Goal: Information Seeking & Learning: Learn about a topic

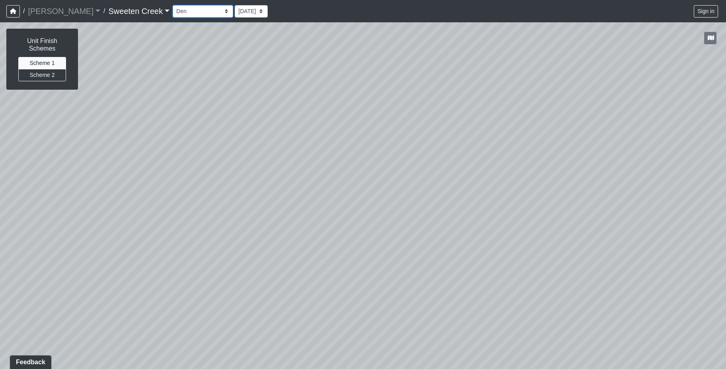
click at [189, 10] on select "Bistro Fitness - Hobby Booth Seating Counter Dining Dining 2 Elevators Elevator…" at bounding box center [203, 11] width 60 height 12
click at [173, 5] on select "Bistro Fitness - Hobby Booth Seating Counter Dining Dining 2 Elevators Elevator…" at bounding box center [203, 11] width 60 height 12
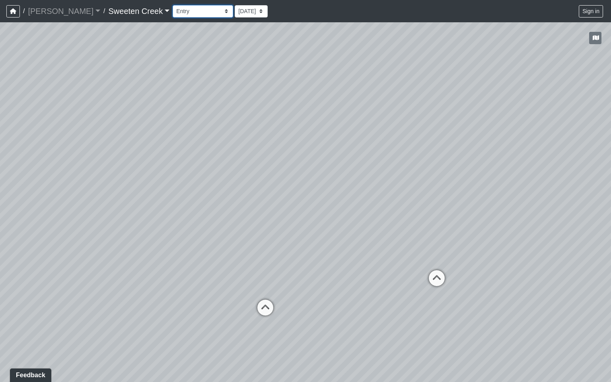
click at [190, 12] on select "Bistro Fitness - Hobby Booth Seating Counter Dining Dining 2 Elevators Elevator…" at bounding box center [203, 11] width 60 height 12
click at [173, 5] on select "Bistro Fitness - Hobby Booth Seating Counter Dining Dining 2 Elevators Elevator…" at bounding box center [203, 11] width 60 height 12
drag, startPoint x: 211, startPoint y: 232, endPoint x: 331, endPoint y: 253, distance: 122.1
click at [331, 253] on div "Loading... Office Loading... Reception Loading... Mailroom - Elevator Lobby Loa…" at bounding box center [305, 202] width 611 height 360
drag, startPoint x: 112, startPoint y: 228, endPoint x: 197, endPoint y: 234, distance: 85.0
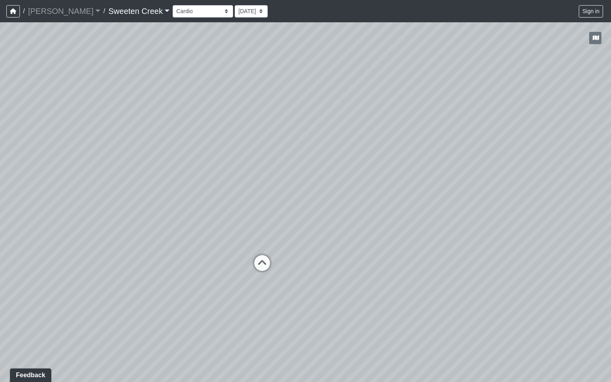
click at [196, 234] on div "Loading... Office Loading... Reception Loading... Mailroom - Elevator Lobby Loa…" at bounding box center [305, 202] width 611 height 360
drag, startPoint x: 144, startPoint y: 277, endPoint x: 259, endPoint y: 268, distance: 115.3
click at [259, 268] on div "Loading... Office Loading... Reception Loading... Mailroom - Elevator Lobby Loa…" at bounding box center [305, 202] width 611 height 360
drag, startPoint x: 425, startPoint y: 285, endPoint x: 62, endPoint y: 179, distance: 377.8
click at [62, 179] on div "Loading... Office Loading... Reception Loading... Mailroom - Elevator Lobby Loa…" at bounding box center [305, 202] width 611 height 360
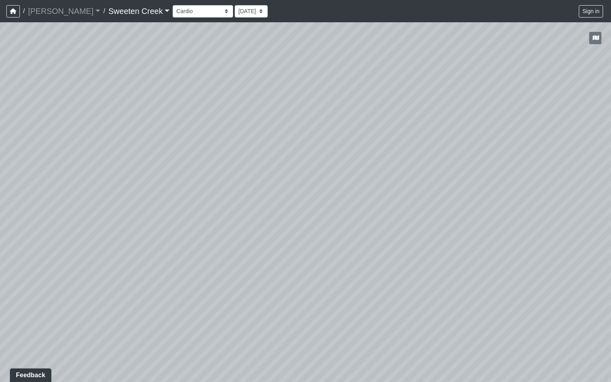
drag, startPoint x: 465, startPoint y: 312, endPoint x: 215, endPoint y: 322, distance: 250.5
click at [154, 336] on div "Loading... Office Loading... Reception Loading... Mailroom - Elevator Lobby Loa…" at bounding box center [305, 202] width 611 height 360
drag, startPoint x: 431, startPoint y: 294, endPoint x: 398, endPoint y: 306, distance: 34.7
click at [409, 300] on div "Loading... Office Loading... Reception Loading... Mailroom - Elevator Lobby Loa…" at bounding box center [305, 202] width 611 height 360
drag, startPoint x: 398, startPoint y: 306, endPoint x: 293, endPoint y: 293, distance: 105.4
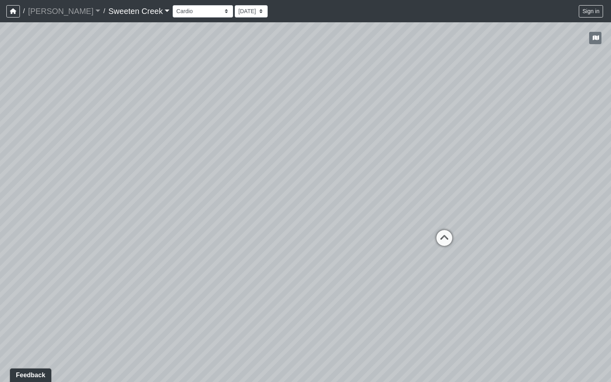
click at [252, 324] on div "Loading... Office Loading... Reception Loading... Mailroom - Elevator Lobby Loa…" at bounding box center [305, 202] width 611 height 360
click at [445, 235] on icon at bounding box center [445, 237] width 24 height 24
click at [436, 298] on icon at bounding box center [436, 302] width 24 height 24
drag, startPoint x: 203, startPoint y: 256, endPoint x: 404, endPoint y: 299, distance: 204.6
click at [404, 299] on div "Loading... Office Loading... Reception Loading... Mailroom - Elevator Lobby Loa…" at bounding box center [305, 202] width 611 height 360
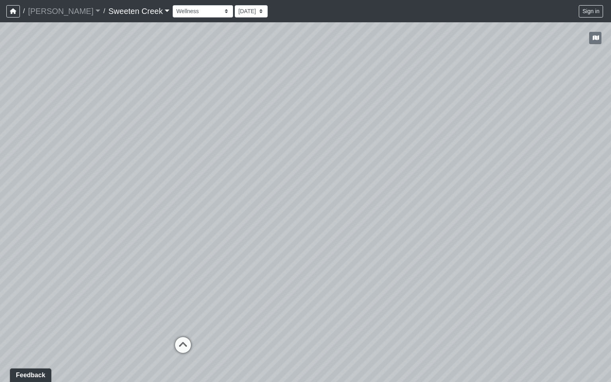
drag, startPoint x: 193, startPoint y: 249, endPoint x: 357, endPoint y: 264, distance: 164.7
click at [357, 264] on div "Loading... Office Loading... Reception Loading... Mailroom - Elevator Lobby Loa…" at bounding box center [305, 202] width 611 height 360
click at [185, 343] on icon at bounding box center [183, 349] width 24 height 24
drag, startPoint x: 177, startPoint y: 331, endPoint x: 507, endPoint y: 382, distance: 333.8
click at [507, 368] on div "Loading... Office Loading... Reception Loading... Mailroom - Elevator Lobby Loa…" at bounding box center [305, 202] width 611 height 360
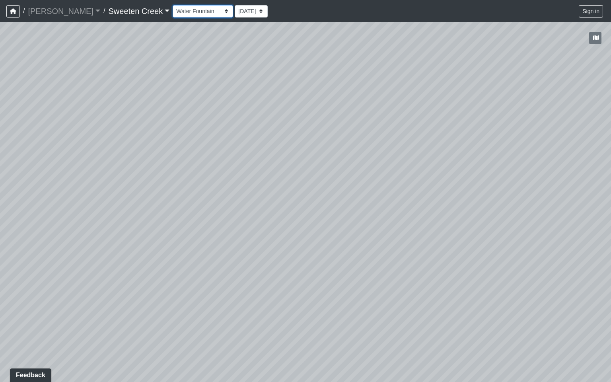
click at [189, 11] on select "Bistro Fitness - Hobby Booth Seating Counter Dining Dining 2 Elevators Elevator…" at bounding box center [203, 11] width 60 height 12
click at [173, 5] on select "Bistro Fitness - Hobby Booth Seating Counter Dining Dining 2 Elevators Elevator…" at bounding box center [203, 11] width 60 height 12
drag, startPoint x: 293, startPoint y: 261, endPoint x: 243, endPoint y: 240, distance: 54.6
click at [243, 240] on div "Loading... Office Loading... Reception Loading... Mailroom - Elevator Lobby Loa…" at bounding box center [305, 202] width 611 height 360
drag, startPoint x: 451, startPoint y: 380, endPoint x: 111, endPoint y: 259, distance: 361.4
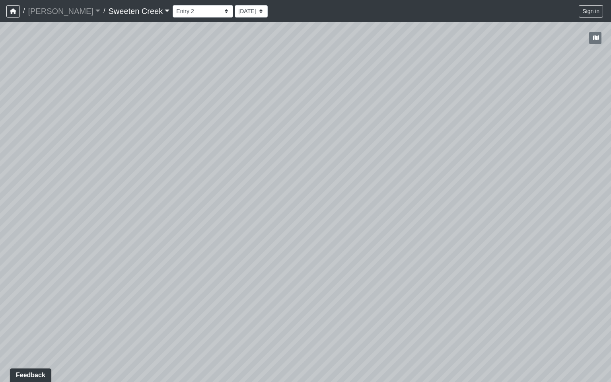
click at [113, 283] on div "Loading... Office Loading... Reception Loading... Mailroom - Elevator Lobby Loa…" at bounding box center [305, 202] width 611 height 360
drag, startPoint x: 551, startPoint y: 365, endPoint x: 423, endPoint y: 328, distance: 132.5
click at [423, 328] on div "Loading... Office Loading... Reception Loading... Mailroom - Elevator Lobby Loa…" at bounding box center [305, 202] width 611 height 360
drag, startPoint x: 565, startPoint y: 172, endPoint x: 386, endPoint y: 190, distance: 180.4
click at [386, 190] on div "Loading... Office Loading... Reception Loading... Mailroom - Elevator Lobby Loa…" at bounding box center [305, 202] width 611 height 360
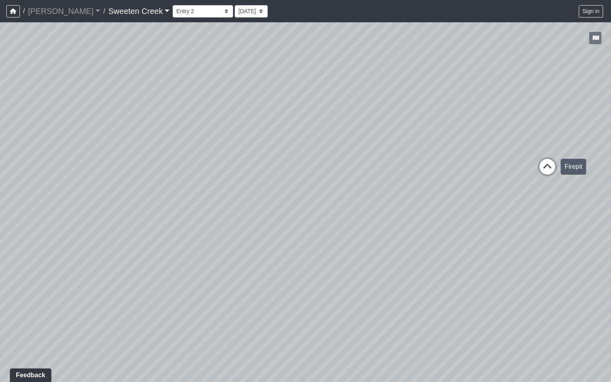
click at [553, 167] on icon at bounding box center [548, 171] width 24 height 24
drag, startPoint x: 544, startPoint y: 179, endPoint x: 215, endPoint y: 112, distance: 336.2
click at [169, 135] on div "Loading... Office Loading... Reception Loading... Mailroom - Elevator Lobby Loa…" at bounding box center [305, 202] width 611 height 360
drag, startPoint x: 279, startPoint y: 134, endPoint x: 611, endPoint y: 231, distance: 346.2
click at [611, 231] on div "Loading... Office Loading... Reception Loading... Mailroom - Elevator Lobby Loa…" at bounding box center [305, 202] width 611 height 360
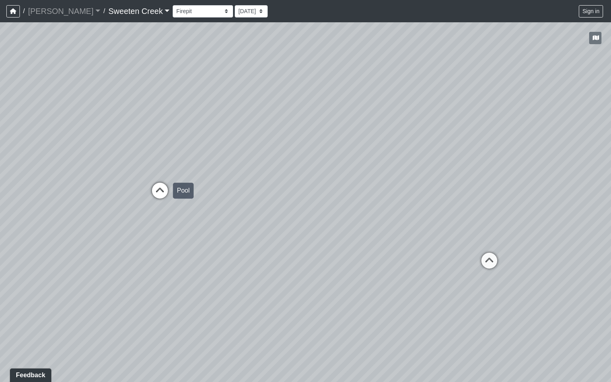
click at [160, 188] on icon at bounding box center [160, 195] width 24 height 24
drag, startPoint x: 127, startPoint y: 186, endPoint x: 178, endPoint y: 192, distance: 51.7
click at [173, 191] on div "Loading... Office Loading... Reception Loading... Mailroom - Elevator Lobby Loa…" at bounding box center [305, 202] width 611 height 360
drag, startPoint x: 107, startPoint y: 213, endPoint x: 399, endPoint y: 270, distance: 297.6
click at [399, 270] on div "Loading... Office Loading... Reception Loading... Mailroom - Elevator Lobby Loa…" at bounding box center [305, 202] width 611 height 360
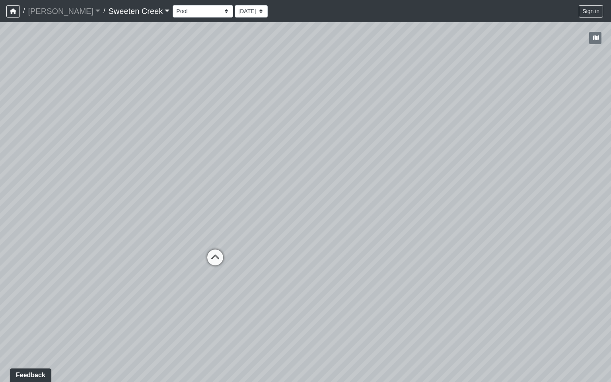
drag, startPoint x: 45, startPoint y: 263, endPoint x: 253, endPoint y: 274, distance: 209.2
click at [253, 274] on div "Loading... Office Loading... Reception Loading... Mailroom - Elevator Lobby Loa…" at bounding box center [305, 202] width 611 height 360
click at [215, 255] on icon at bounding box center [215, 262] width 24 height 24
click at [175, 277] on icon at bounding box center [176, 283] width 24 height 24
drag, startPoint x: 126, startPoint y: 281, endPoint x: 287, endPoint y: 304, distance: 162.1
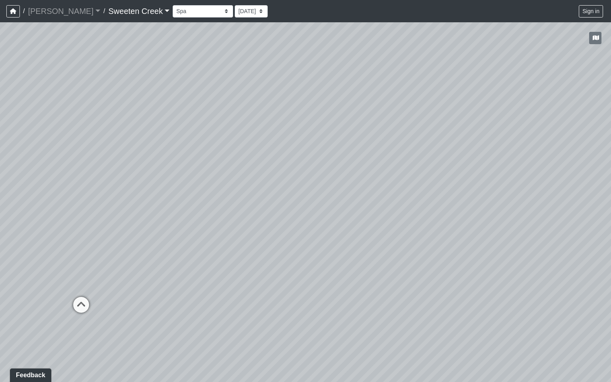
click at [287, 304] on div "Loading... Office Loading... Reception Loading... Mailroom - Elevator Lobby Loa…" at bounding box center [305, 202] width 611 height 360
click at [81, 305] on icon at bounding box center [81, 309] width 24 height 24
click at [343, 313] on icon at bounding box center [346, 322] width 24 height 24
click at [67, 316] on icon at bounding box center [63, 322] width 24 height 24
click at [137, 274] on icon at bounding box center [139, 278] width 24 height 24
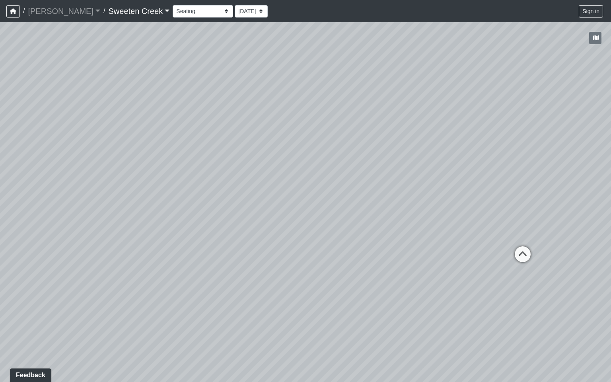
drag, startPoint x: 309, startPoint y: 339, endPoint x: 80, endPoint y: 301, distance: 232.7
click at [74, 306] on div "Loading... Office Loading... Reception Loading... Mailroom - Elevator Lobby Loa…" at bounding box center [305, 202] width 611 height 360
drag, startPoint x: 462, startPoint y: 306, endPoint x: 232, endPoint y: 252, distance: 236.5
click at [2, 261] on div "Loading... Office Loading... Reception Loading... Mailroom - Elevator Lobby Loa…" at bounding box center [305, 202] width 611 height 360
drag, startPoint x: 407, startPoint y: 245, endPoint x: 250, endPoint y: 207, distance: 161.7
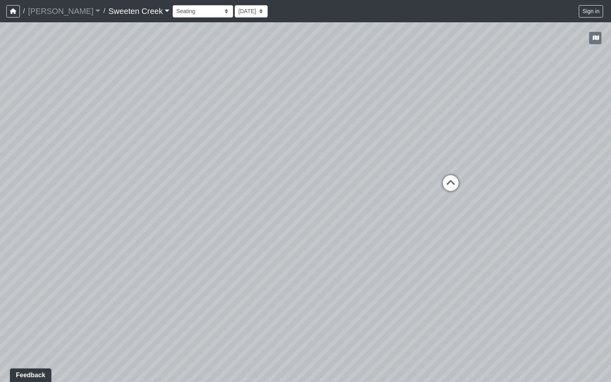
click at [234, 227] on div "Loading... Office Loading... Reception Loading... Mailroom - Elevator Lobby Loa…" at bounding box center [305, 202] width 611 height 360
click at [199, 314] on div "Loading... Office Loading... Reception Loading... Mailroom - Elevator Lobby Loa…" at bounding box center [305, 202] width 611 height 360
click at [236, 282] on div "Loading... Office Loading... Reception Loading... Mailroom - Elevator Lobby Loa…" at bounding box center [305, 202] width 611 height 360
select select "kj5ZnibAQKSmc3oCpm7mwE"
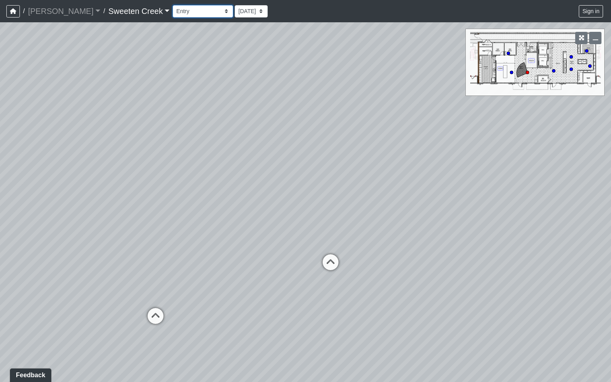
click at [194, 11] on select "Bistro Fitness - Hobby Booth Seating Counter Dining Dining 2 Elevators Elevator…" at bounding box center [203, 11] width 60 height 12
click at [173, 5] on select "Bistro Fitness - Hobby Booth Seating Counter Dining Dining 2 Elevators Elevator…" at bounding box center [203, 11] width 60 height 12
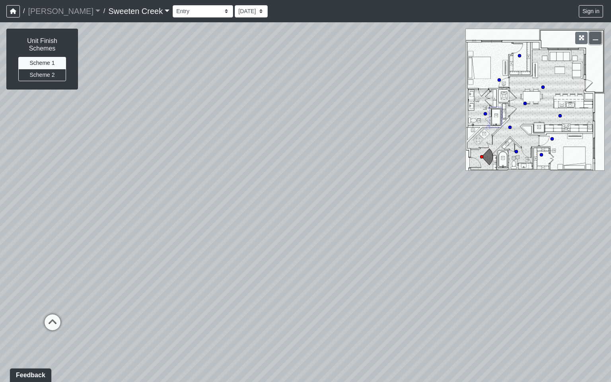
click at [594, 39] on icon "button" at bounding box center [596, 38] width 6 height 6
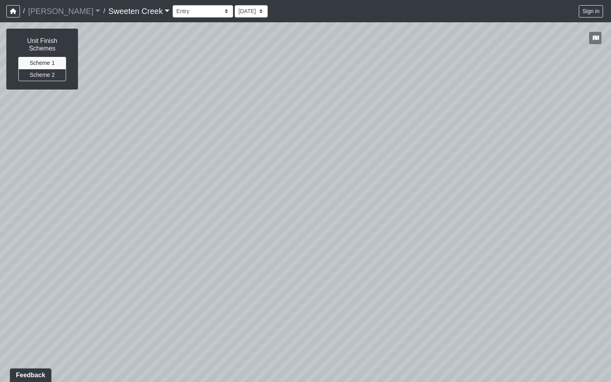
drag, startPoint x: 596, startPoint y: 193, endPoint x: 115, endPoint y: 149, distance: 483.1
click at [96, 154] on div "Loading... Office Loading... Reception Loading... Mailroom - Elevator Lobby Loa…" at bounding box center [305, 202] width 611 height 360
drag, startPoint x: 322, startPoint y: 168, endPoint x: 611, endPoint y: 213, distance: 292.3
click at [611, 213] on div "Loading... Office Loading... Reception Loading... Mailroom - Elevator Lobby Loa…" at bounding box center [305, 202] width 611 height 360
drag, startPoint x: 570, startPoint y: 306, endPoint x: 611, endPoint y: 259, distance: 62.7
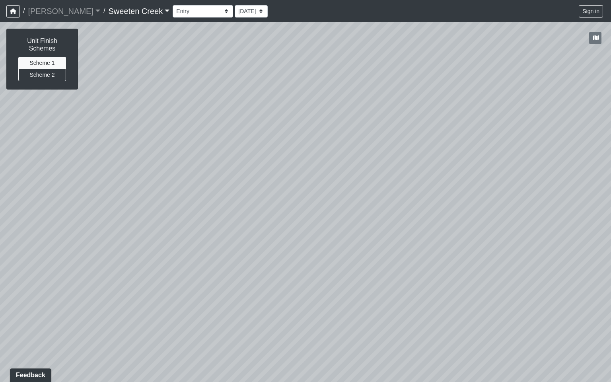
click at [611, 259] on div "Loading... Office Loading... Reception Loading... Mailroom - Elevator Lobby Loa…" at bounding box center [305, 202] width 611 height 360
drag, startPoint x: 142, startPoint y: 155, endPoint x: 233, endPoint y: 134, distance: 93.9
click at [233, 134] on div "Loading... Office Loading... Reception Loading... Mailroom - Elevator Lobby Loa…" at bounding box center [305, 202] width 611 height 360
drag, startPoint x: 242, startPoint y: 146, endPoint x: 422, endPoint y: 228, distance: 197.9
click at [443, 199] on div "Loading... Office Loading... Reception Loading... Mailroom - Elevator Lobby Loa…" at bounding box center [305, 202] width 611 height 360
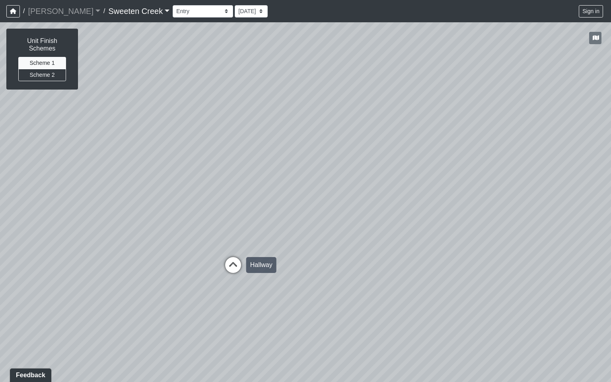
click at [239, 266] on icon at bounding box center [233, 269] width 24 height 24
drag, startPoint x: 611, startPoint y: 365, endPoint x: 448, endPoint y: 314, distance: 170.3
click at [448, 314] on div "Loading... Office Loading... Reception Loading... Mailroom - Elevator Lobby Loa…" at bounding box center [305, 202] width 611 height 360
drag, startPoint x: 595, startPoint y: 224, endPoint x: 535, endPoint y: 192, distance: 68.5
click at [532, 214] on div "Loading... Office Loading... Reception Loading... Mailroom - Elevator Lobby Loa…" at bounding box center [305, 202] width 611 height 360
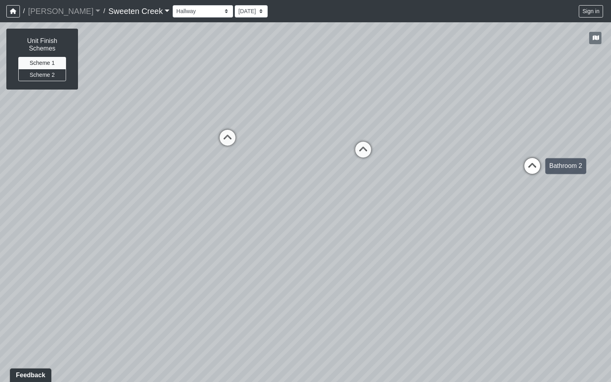
click at [528, 168] on icon at bounding box center [533, 170] width 24 height 24
drag, startPoint x: 388, startPoint y: 211, endPoint x: 341, endPoint y: 222, distance: 48.7
click at [611, 260] on div "Loading... Office Loading... Reception Loading... Mailroom - Elevator Lobby Loa…" at bounding box center [305, 202] width 611 height 360
drag, startPoint x: 117, startPoint y: 198, endPoint x: 329, endPoint y: 224, distance: 213.4
click at [392, 225] on div "Loading... Office Loading... Reception Loading... Mailroom - Elevator Lobby Loa…" at bounding box center [305, 202] width 611 height 360
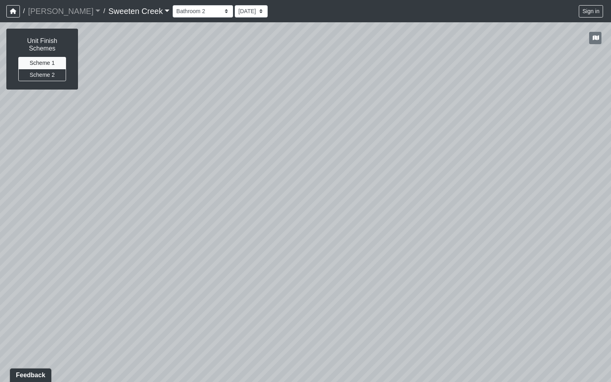
drag, startPoint x: 150, startPoint y: 213, endPoint x: 353, endPoint y: 250, distance: 205.9
click at [394, 245] on div "Loading... Office Loading... Reception Loading... Mailroom - Elevator Lobby Loa…" at bounding box center [305, 202] width 611 height 360
drag, startPoint x: 134, startPoint y: 259, endPoint x: 368, endPoint y: 296, distance: 236.6
click at [368, 296] on div "Loading... Office Loading... Reception Loading... Mailroom - Elevator Lobby Loa…" at bounding box center [305, 202] width 611 height 360
drag, startPoint x: 63, startPoint y: 248, endPoint x: 163, endPoint y: 151, distance: 139.6
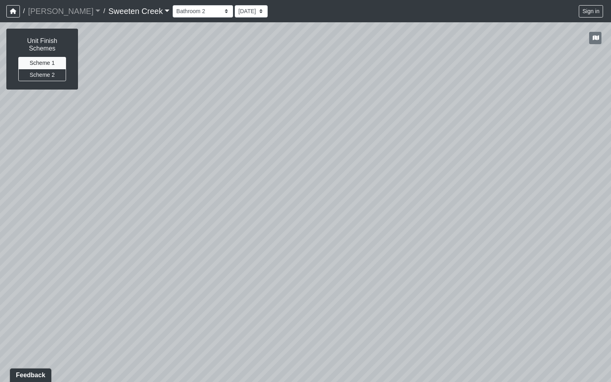
click at [136, 98] on div "Loading... Office Loading... Reception Loading... Mailroom - Elevator Lobby Loa…" at bounding box center [305, 202] width 611 height 360
drag, startPoint x: 160, startPoint y: 285, endPoint x: 452, endPoint y: 314, distance: 293.9
click at [464, 309] on div "Loading... Office Loading... Reception Loading... Mailroom - Elevator Lobby Loa…" at bounding box center [305, 202] width 611 height 360
drag, startPoint x: 96, startPoint y: 240, endPoint x: 294, endPoint y: 252, distance: 199.3
click at [294, 252] on div "Loading... Office Loading... Reception Loading... Mailroom - Elevator Lobby Loa…" at bounding box center [305, 202] width 611 height 360
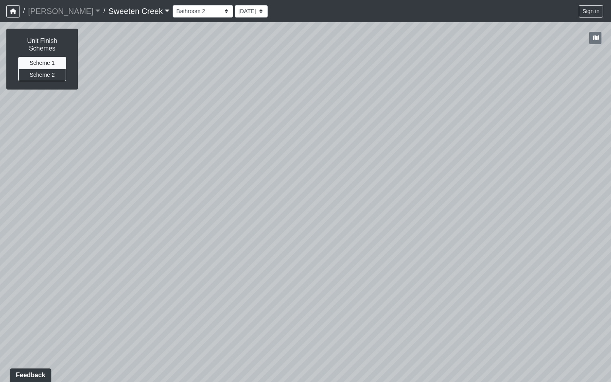
drag, startPoint x: 76, startPoint y: 264, endPoint x: 406, endPoint y: 294, distance: 330.8
click at [406, 294] on div "Loading... Office Loading... Reception Loading... Mailroom - Elevator Lobby Loa…" at bounding box center [305, 202] width 611 height 360
drag, startPoint x: 34, startPoint y: 224, endPoint x: 153, endPoint y: 218, distance: 118.8
click at [375, 223] on div "Loading... Office Loading... Reception Loading... Mailroom - Elevator Lobby Loa…" at bounding box center [305, 202] width 611 height 360
click at [53, 199] on icon at bounding box center [50, 207] width 24 height 24
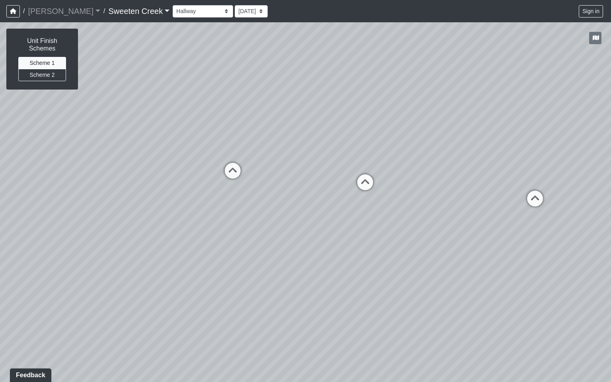
drag, startPoint x: 381, startPoint y: 338, endPoint x: 251, endPoint y: 285, distance: 140.5
click at [249, 296] on div "Loading... Office Loading... Reception Loading... Mailroom - Elevator Lobby Loa…" at bounding box center [305, 202] width 611 height 360
click at [330, 168] on icon at bounding box center [336, 172] width 24 height 24
drag, startPoint x: 274, startPoint y: 224, endPoint x: 325, endPoint y: 324, distance: 111.6
click at [283, 317] on div "Loading... Office Loading... Reception Loading... Mailroom - Elevator Lobby Loa…" at bounding box center [305, 202] width 611 height 360
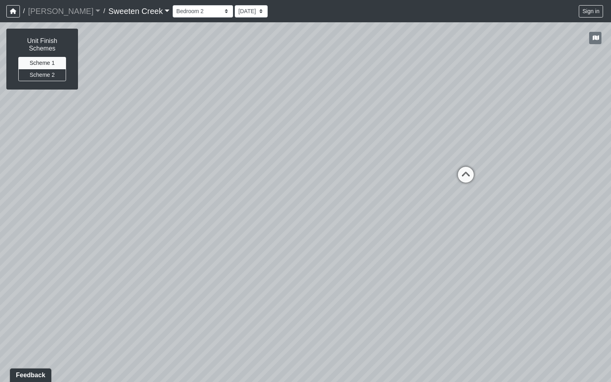
drag, startPoint x: 383, startPoint y: 296, endPoint x: 212, endPoint y: 246, distance: 178.9
click at [8, 217] on div "Loading... Office Loading... Reception Loading... Mailroom - Elevator Lobby Loa…" at bounding box center [305, 202] width 611 height 360
click at [462, 174] on icon at bounding box center [466, 178] width 24 height 24
drag, startPoint x: 419, startPoint y: 188, endPoint x: 76, endPoint y: 89, distance: 357.3
click at [62, 86] on div "NON-CURRENT REVISION Unit Finish Schemes Scheme 1 Scheme 2 Loading... Office Lo…" at bounding box center [305, 202] width 611 height 360
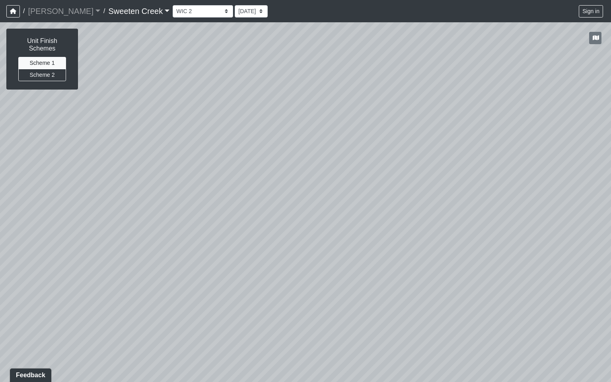
drag, startPoint x: 415, startPoint y: 206, endPoint x: 73, endPoint y: 189, distance: 342.3
click at [74, 189] on div "Loading... Office Loading... Reception Loading... Mailroom - Elevator Lobby Loa…" at bounding box center [305, 202] width 611 height 360
drag, startPoint x: 170, startPoint y: 158, endPoint x: 190, endPoint y: 285, distance: 128.2
click at [190, 285] on div "Loading... Office Loading... Reception Loading... Mailroom - Elevator Lobby Loa…" at bounding box center [305, 202] width 611 height 360
drag, startPoint x: 603, startPoint y: 320, endPoint x: 0, endPoint y: 185, distance: 618.0
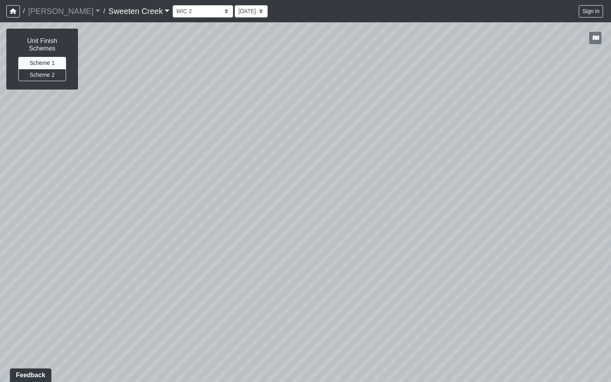
click at [0, 185] on div "Loading... Office Loading... Reception Loading... Mailroom - Elevator Lobby Loa…" at bounding box center [305, 202] width 611 height 360
drag, startPoint x: 564, startPoint y: 193, endPoint x: 438, endPoint y: 99, distance: 157.3
click at [369, 183] on div "Loading... Office Loading... Reception Loading... Mailroom - Elevator Lobby Loa…" at bounding box center [305, 202] width 611 height 360
click at [476, 27] on icon at bounding box center [480, 26] width 24 height 24
drag, startPoint x: 316, startPoint y: 129, endPoint x: 604, endPoint y: 160, distance: 289.8
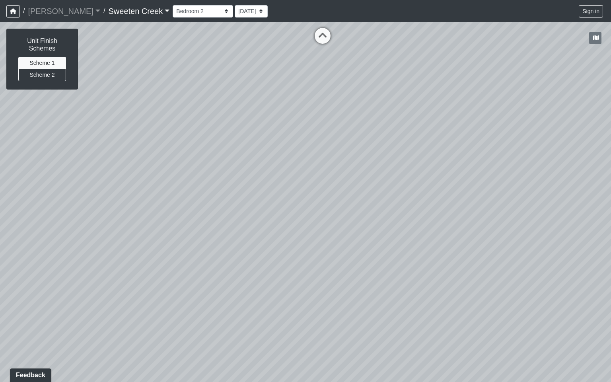
click at [611, 158] on div "Loading... Office Loading... Reception Loading... Mailroom - Elevator Lobby Loa…" at bounding box center [305, 202] width 611 height 360
drag, startPoint x: 97, startPoint y: 164, endPoint x: 355, endPoint y: 320, distance: 301.6
click at [460, 336] on div "Loading... Office Loading... Reception Loading... Mailroom - Elevator Lobby Loa…" at bounding box center [305, 202] width 611 height 360
drag, startPoint x: 82, startPoint y: 341, endPoint x: 130, endPoint y: 319, distance: 53.1
click at [131, 309] on div "Loading... Office Loading... Reception Loading... Mailroom - Elevator Lobby Loa…" at bounding box center [305, 202] width 611 height 360
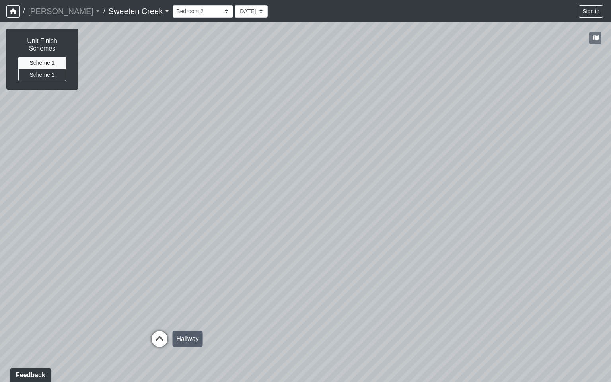
click at [156, 339] on icon at bounding box center [160, 343] width 24 height 24
drag, startPoint x: 287, startPoint y: 320, endPoint x: 108, endPoint y: 196, distance: 217.9
click at [0, 216] on div "Loading... Office Loading... Reception Loading... Mailroom - Elevator Lobby Loa…" at bounding box center [305, 202] width 611 height 360
drag, startPoint x: 349, startPoint y: 201, endPoint x: 131, endPoint y: 226, distance: 220.3
click at [105, 228] on div "Loading... Office Loading... Reception Loading... Mailroom - Elevator Lobby Loa…" at bounding box center [305, 202] width 611 height 360
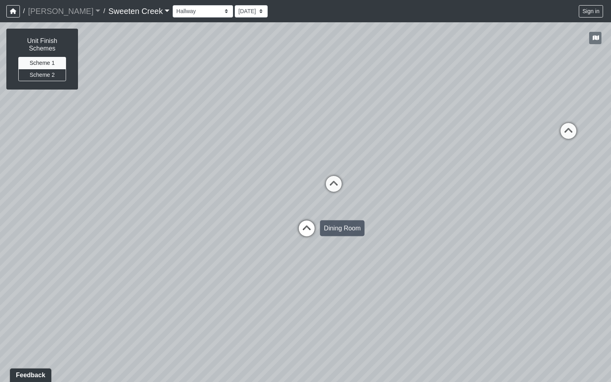
click at [304, 226] on icon at bounding box center [307, 232] width 24 height 24
drag, startPoint x: 355, startPoint y: 247, endPoint x: 353, endPoint y: 259, distance: 12.8
click at [353, 259] on icon at bounding box center [355, 253] width 24 height 24
drag, startPoint x: 426, startPoint y: 237, endPoint x: 270, endPoint y: 276, distance: 160.9
click at [270, 276] on div "Loading... Office Loading... Reception Loading... Mailroom - Elevator Lobby Loa…" at bounding box center [305, 202] width 611 height 360
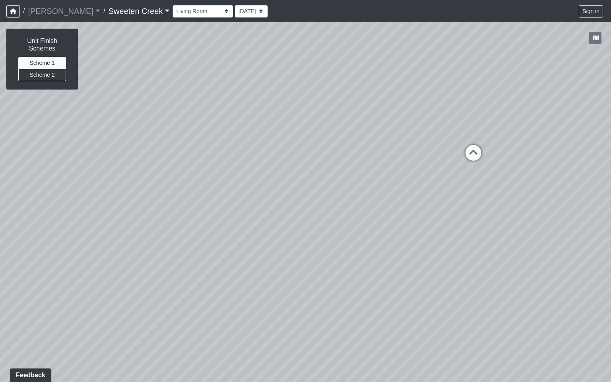
drag, startPoint x: 371, startPoint y: 255, endPoint x: 10, endPoint y: 240, distance: 361.7
click at [10, 240] on div "Loading... Office Loading... Reception Loading... Mailroom - Elevator Lobby Loa…" at bounding box center [305, 202] width 611 height 360
drag, startPoint x: 234, startPoint y: 223, endPoint x: 65, endPoint y: 228, distance: 168.4
click at [65, 228] on div "Loading... Office Loading... Reception Loading... Mailroom - Elevator Lobby Loa…" at bounding box center [305, 202] width 611 height 360
click at [335, 154] on icon at bounding box center [332, 158] width 24 height 24
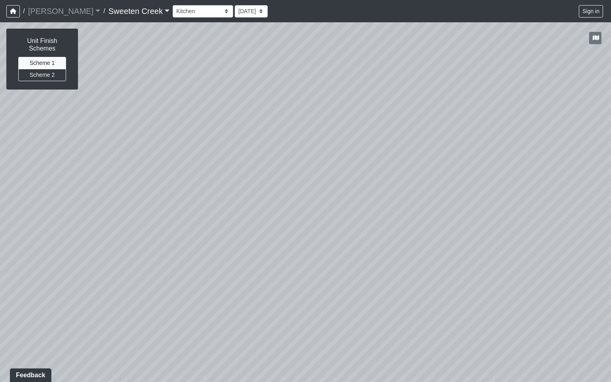
drag, startPoint x: 263, startPoint y: 162, endPoint x: 337, endPoint y: 140, distance: 76.5
click at [450, 168] on div "Loading... Office Loading... Reception Loading... Mailroom - Elevator Lobby Loa…" at bounding box center [305, 202] width 611 height 360
drag, startPoint x: 259, startPoint y: 130, endPoint x: 409, endPoint y: 117, distance: 149.8
click at [409, 117] on div "Loading... Office Loading... Reception Loading... Mailroom - Elevator Lobby Loa…" at bounding box center [305, 202] width 611 height 360
drag, startPoint x: 123, startPoint y: 185, endPoint x: 421, endPoint y: 253, distance: 306.3
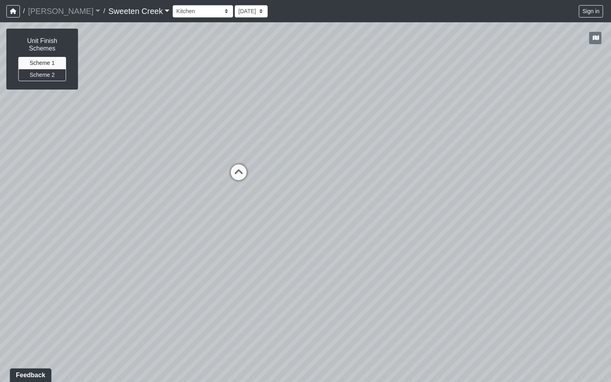
click at [611, 229] on div "Loading... Office Loading... Reception Loading... Mailroom - Elevator Lobby Loa…" at bounding box center [305, 202] width 611 height 360
drag, startPoint x: 214, startPoint y: 282, endPoint x: 269, endPoint y: 174, distance: 121.6
click at [269, 174] on div "Loading... Office Loading... Reception Loading... Mailroom - Elevator Lobby Loa…" at bounding box center [305, 202] width 611 height 360
drag, startPoint x: 158, startPoint y: 224, endPoint x: 334, endPoint y: 343, distance: 211.9
click at [178, 355] on div "Loading... Office Loading... Reception Loading... Mailroom - Elevator Lobby Loa…" at bounding box center [305, 202] width 611 height 360
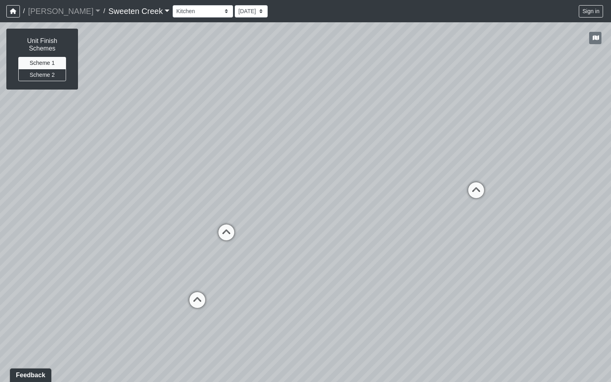
drag, startPoint x: 114, startPoint y: 274, endPoint x: 323, endPoint y: 294, distance: 210.3
click at [323, 294] on div "Loading... Office Loading... Reception Loading... Mailroom - Elevator Lobby Loa…" at bounding box center [305, 202] width 611 height 360
click at [226, 238] on icon at bounding box center [226, 236] width 24 height 24
drag, startPoint x: 325, startPoint y: 284, endPoint x: 128, endPoint y: 248, distance: 199.8
click at [125, 257] on div "Loading... Office Loading... Reception Loading... Mailroom - Elevator Lobby Loa…" at bounding box center [305, 202] width 611 height 360
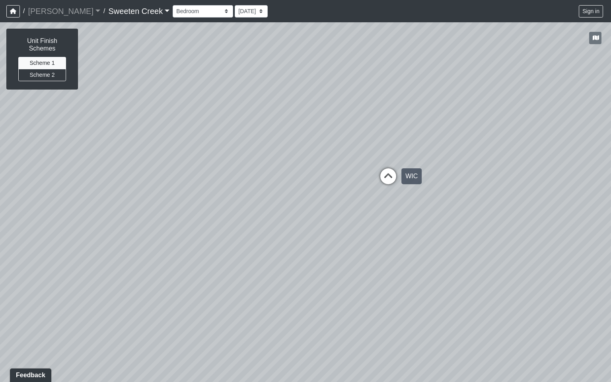
click at [392, 180] on icon at bounding box center [388, 180] width 24 height 24
drag, startPoint x: 417, startPoint y: 213, endPoint x: 131, endPoint y: 166, distance: 289.6
click at [82, 167] on div "Loading... Office Loading... Reception Loading... Mailroom - Elevator Lobby Loa…" at bounding box center [305, 202] width 611 height 360
drag, startPoint x: 437, startPoint y: 210, endPoint x: 107, endPoint y: 205, distance: 330.7
click at [14, 215] on div "Loading... Office Loading... Reception Loading... Mailroom - Elevator Lobby Loa…" at bounding box center [305, 202] width 611 height 360
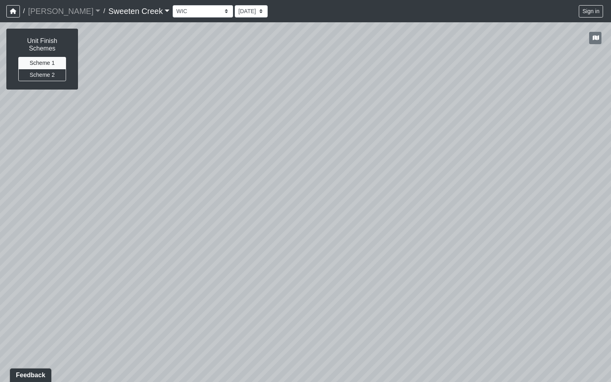
drag, startPoint x: 504, startPoint y: 215, endPoint x: 239, endPoint y: 193, distance: 265.6
click at [238, 193] on div "Loading... Office Loading... Reception Loading... Mailroom - Elevator Lobby Loa…" at bounding box center [305, 202] width 611 height 360
drag, startPoint x: 550, startPoint y: 210, endPoint x: 395, endPoint y: 220, distance: 155.1
click at [347, 228] on div "Loading... Office Loading... Reception Loading... Mailroom - Elevator Lobby Loa…" at bounding box center [305, 202] width 611 height 360
drag, startPoint x: 465, startPoint y: 215, endPoint x: 454, endPoint y: 183, distance: 34.2
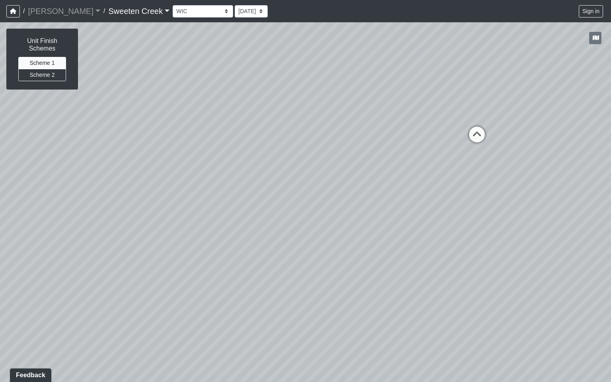
click at [285, 222] on div "Loading... Office Loading... Reception Loading... Mailroom - Elevator Lobby Loa…" at bounding box center [305, 202] width 611 height 360
click at [474, 134] on icon at bounding box center [483, 137] width 24 height 24
drag, startPoint x: 298, startPoint y: 203, endPoint x: 324, endPoint y: 213, distance: 27.7
click at [331, 233] on div "Loading... Office Loading... Reception Loading... Mailroom - Elevator Lobby Loa…" at bounding box center [305, 202] width 611 height 360
click at [321, 200] on div "Loading... Office Loading... Reception Loading... Mailroom - Elevator Lobby Loa…" at bounding box center [305, 202] width 611 height 360
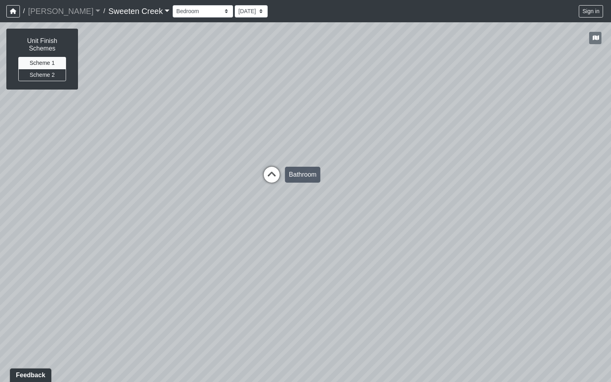
drag, startPoint x: 281, startPoint y: 178, endPoint x: 291, endPoint y: 175, distance: 10.8
click at [281, 178] on icon at bounding box center [272, 179] width 24 height 24
drag, startPoint x: 339, startPoint y: 221, endPoint x: 551, endPoint y: 205, distance: 212.3
click at [587, 216] on div "Loading... Office Loading... Reception Loading... Mailroom - Elevator Lobby Loa…" at bounding box center [305, 202] width 611 height 360
drag, startPoint x: 147, startPoint y: 203, endPoint x: 594, endPoint y: 257, distance: 450.5
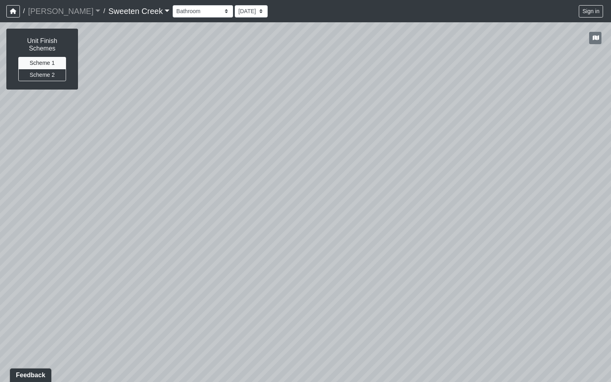
click at [611, 255] on div "Loading... Office Loading... Reception Loading... Mailroom - Elevator Lobby Loa…" at bounding box center [305, 202] width 611 height 360
drag, startPoint x: 258, startPoint y: 210, endPoint x: 551, endPoint y: 235, distance: 294.0
click at [551, 235] on div "Loading... Office Loading... Reception Loading... Mailroom - Elevator Lobby Loa…" at bounding box center [305, 202] width 611 height 360
drag, startPoint x: 196, startPoint y: 242, endPoint x: 468, endPoint y: 192, distance: 276.7
click at [468, 192] on div "Loading... Office Loading... Reception Loading... Mailroom - Elevator Lobby Loa…" at bounding box center [305, 202] width 611 height 360
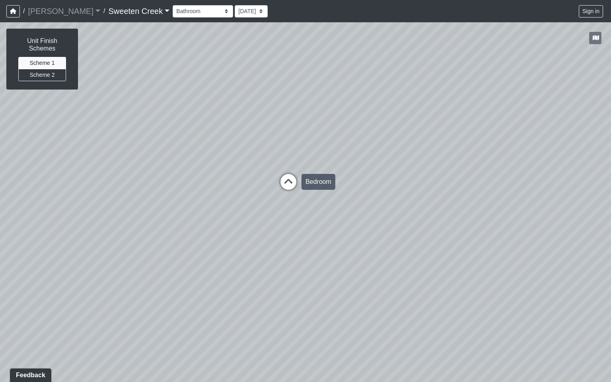
click at [291, 176] on icon at bounding box center [289, 186] width 24 height 24
drag, startPoint x: 439, startPoint y: 247, endPoint x: 0, endPoint y: 222, distance: 440.0
click at [0, 222] on div "Loading... Office Loading... Reception Loading... Mailroom - Elevator Lobby Loa…" at bounding box center [305, 202] width 611 height 360
drag, startPoint x: 482, startPoint y: 284, endPoint x: 389, endPoint y: 258, distance: 96.8
click at [378, 288] on div "Loading... Office Loading... Reception Loading... Mailroom - Elevator Lobby Loa…" at bounding box center [305, 202] width 611 height 360
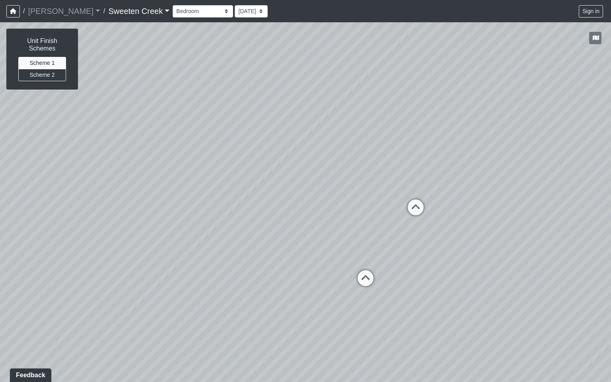
drag, startPoint x: 387, startPoint y: 256, endPoint x: 392, endPoint y: 269, distance: 13.6
click at [275, 274] on div "Loading... Office Loading... Reception Loading... Mailroom - Elevator Lobby Loa…" at bounding box center [305, 202] width 611 height 360
click at [369, 276] on icon at bounding box center [366, 282] width 24 height 24
select select "9D6MWsgkdxKLCq4DB48ZgR"
drag, startPoint x: 290, startPoint y: 302, endPoint x: 523, endPoint y: 294, distance: 232.5
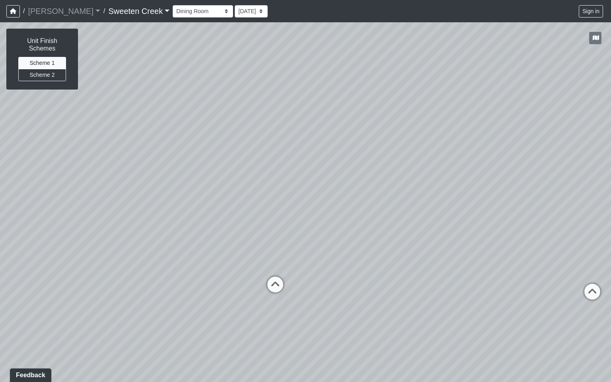
click at [523, 294] on div "Loading... Office Loading... Reception Loading... Mailroom - Elevator Lobby Loa…" at bounding box center [305, 202] width 611 height 360
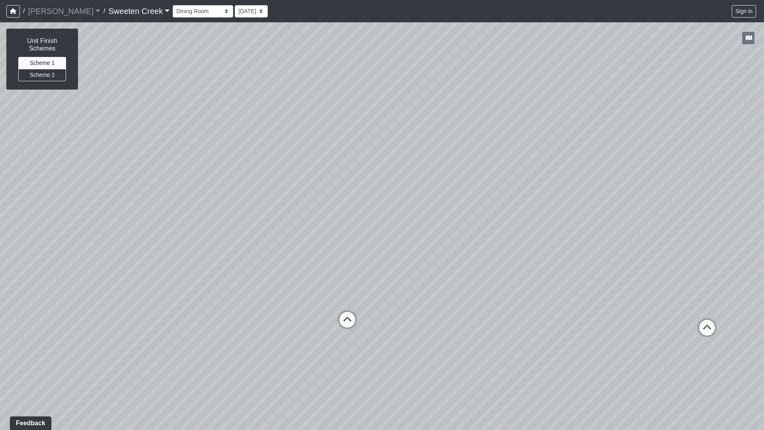
click at [343, 7] on div "Bistro Fitness - Hobby Booth Seating Counter Dining Dining 2 Elevators Elevator…" at bounding box center [465, 12] width 585 height 16
drag, startPoint x: 461, startPoint y: 163, endPoint x: 456, endPoint y: 429, distance: 266.3
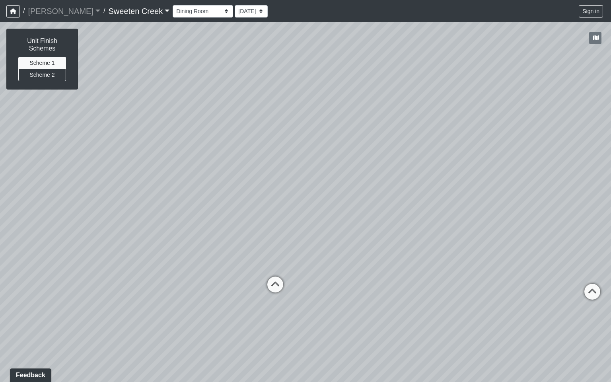
drag, startPoint x: 306, startPoint y: 191, endPoint x: 238, endPoint y: 382, distance: 202.3
drag, startPoint x: 238, startPoint y: 382, endPoint x: 217, endPoint y: 382, distance: 21.1
drag, startPoint x: 217, startPoint y: 382, endPoint x: 161, endPoint y: 382, distance: 56.1
drag, startPoint x: 158, startPoint y: 382, endPoint x: 396, endPoint y: 328, distance: 244.1
click at [414, 310] on div "Loading... Office Loading... Reception Loading... Mailroom - Elevator Lobby Loa…" at bounding box center [305, 202] width 611 height 360
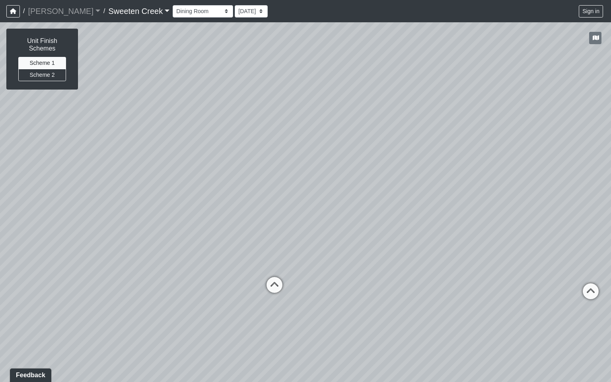
drag, startPoint x: 305, startPoint y: 131, endPoint x: 316, endPoint y: 158, distance: 28.9
drag, startPoint x: 316, startPoint y: 158, endPoint x: 566, endPoint y: 123, distance: 252.0
drag, startPoint x: 566, startPoint y: 123, endPoint x: 609, endPoint y: 41, distance: 92.6
drag, startPoint x: 609, startPoint y: 41, endPoint x: 611, endPoint y: 216, distance: 175.1
click at [611, 216] on div "Loading... Office Loading... Reception Loading... Mailroom - Elevator Lobby Loa…" at bounding box center [305, 202] width 611 height 360
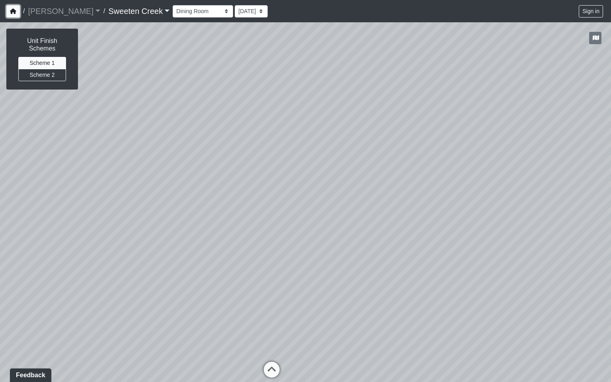
click at [12, 10] on icon "button" at bounding box center [13, 11] width 6 height 6
drag, startPoint x: 611, startPoint y: 20, endPoint x: 597, endPoint y: 19, distance: 14.3
drag, startPoint x: 611, startPoint y: 94, endPoint x: 610, endPoint y: 5, distance: 88.7
click at [610, 5] on nav "/ [PERSON_NAME] Loading... / Sweeten Creek Sweeten Creek Loading... [GEOGRAPHIC…" at bounding box center [305, 11] width 611 height 22
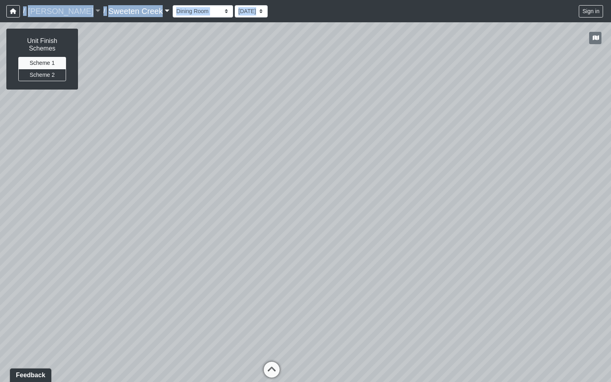
drag, startPoint x: 548, startPoint y: 8, endPoint x: 548, endPoint y: 44, distance: 35.4
click at [548, 44] on div "/ [PERSON_NAME] Loading... / Sweeten Creek Sweeten Creek Loading... [GEOGRAPHIC…" at bounding box center [305, 191] width 611 height 382
drag, startPoint x: 391, startPoint y: 3, endPoint x: 393, endPoint y: 25, distance: 22.4
drag, startPoint x: 393, startPoint y: 25, endPoint x: 278, endPoint y: 64, distance: 121.2
click at [278, 64] on div "Loading... Office Loading... Reception Loading... Mailroom - Elevator Lobby Loa…" at bounding box center [305, 202] width 611 height 360
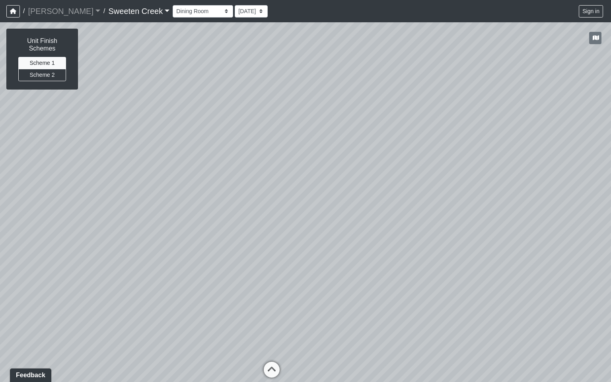
drag, startPoint x: 533, startPoint y: 33, endPoint x: 534, endPoint y: 89, distance: 55.7
drag, startPoint x: 534, startPoint y: 89, endPoint x: 596, endPoint y: 31, distance: 85.3
drag, startPoint x: 596, startPoint y: 31, endPoint x: 571, endPoint y: 90, distance: 64.4
drag, startPoint x: 571, startPoint y: 90, endPoint x: 575, endPoint y: 69, distance: 21.8
click at [608, 2] on nav "/ [PERSON_NAME] Loading... / Sweeten Creek Sweeten Creek Loading... [GEOGRAPHIC…" at bounding box center [305, 11] width 611 height 22
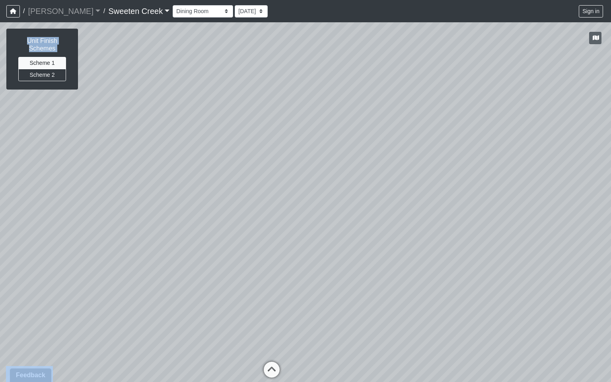
drag, startPoint x: 608, startPoint y: 2, endPoint x: 597, endPoint y: 33, distance: 33.5
click at [597, 33] on div "/ [PERSON_NAME] Loading... / Sweeten Creek Sweeten Creek Loading... [GEOGRAPHIC…" at bounding box center [305, 191] width 611 height 382
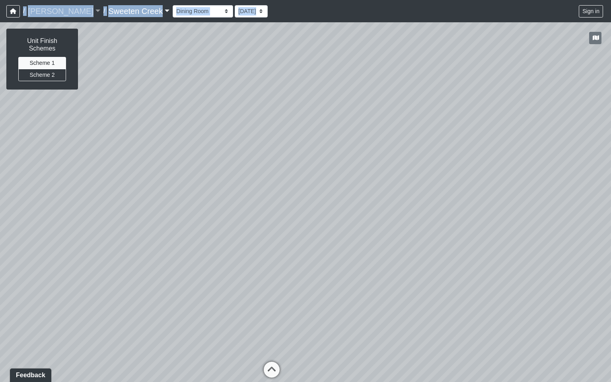
drag, startPoint x: 470, startPoint y: 4, endPoint x: 469, endPoint y: 60, distance: 56.1
click at [469, 60] on div "/ [PERSON_NAME] Loading... / Sweeten Creek Sweeten Creek Loading... [GEOGRAPHIC…" at bounding box center [305, 191] width 611 height 382
drag, startPoint x: 469, startPoint y: 60, endPoint x: 422, endPoint y: 35, distance: 52.9
click at [422, 35] on div "/ [PERSON_NAME] Loading... / Sweeten Creek Sweeten Creek Loading... [GEOGRAPHIC…" at bounding box center [305, 191] width 611 height 382
click at [438, 165] on div "Loading... Office Loading... Reception Loading... Mailroom - Elevator Lobby Loa…" at bounding box center [305, 202] width 611 height 360
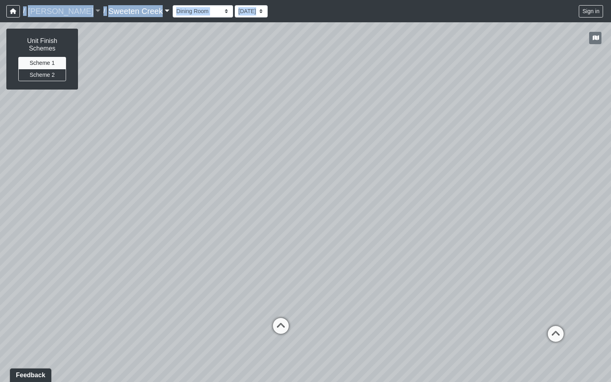
drag, startPoint x: 579, startPoint y: 72, endPoint x: 548, endPoint y: 76, distance: 32.2
drag, startPoint x: 548, startPoint y: 76, endPoint x: 587, endPoint y: 65, distance: 40.9
drag, startPoint x: 587, startPoint y: 65, endPoint x: 548, endPoint y: 7, distance: 70.5
click at [548, 7] on div "Bistro Fitness - Hobby Booth Seating Counter Dining Dining 2 Elevators Elevator…" at bounding box center [389, 12] width 432 height 16
click at [544, 8] on div "Bistro Fitness - Hobby Booth Seating Counter Dining Dining 2 Elevators Elevator…" at bounding box center [389, 12] width 432 height 16
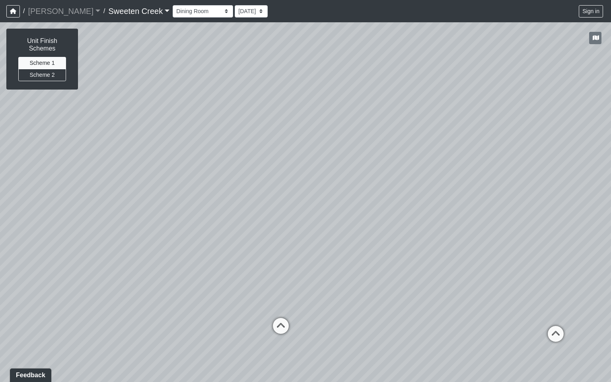
click at [496, 11] on div "Bistro Fitness - Hobby Booth Seating Counter Dining Dining 2 Elevators Elevator…" at bounding box center [389, 12] width 432 height 16
click at [572, 43] on div "Loading... Office Loading... Reception Loading... Mailroom - Elevator Lobby Loa…" at bounding box center [305, 202] width 611 height 360
click at [598, 40] on icon "button" at bounding box center [596, 38] width 6 height 6
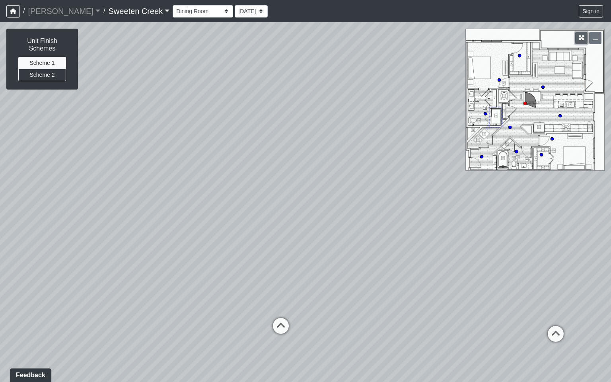
click at [583, 37] on icon "button" at bounding box center [582, 38] width 6 height 6
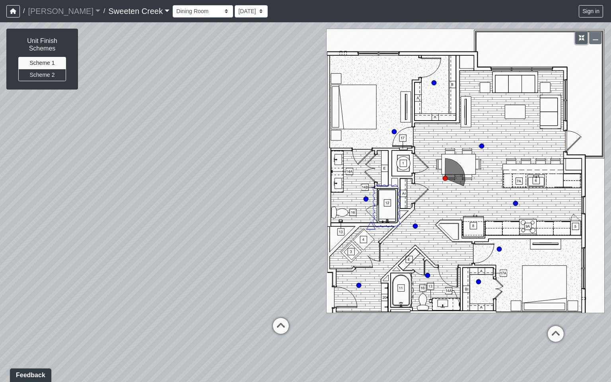
click at [583, 37] on icon "button" at bounding box center [582, 38] width 6 height 6
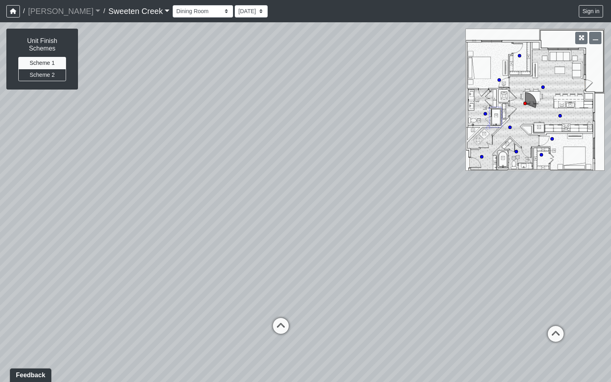
click at [606, 2] on nav "/ [PERSON_NAME] Loading... / Sweeten Creek Sweeten Creek Loading... [GEOGRAPHIC…" at bounding box center [305, 11] width 611 height 22
click at [13, 10] on icon "button" at bounding box center [13, 11] width 6 height 6
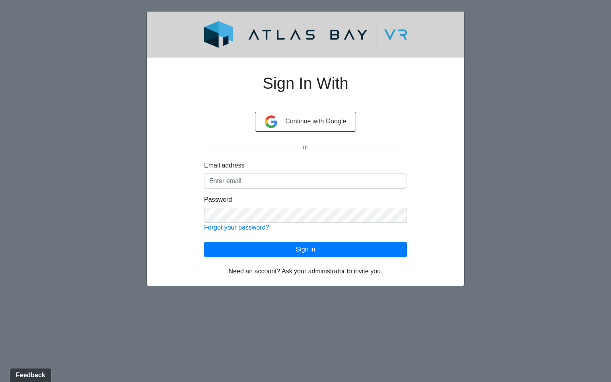
drag, startPoint x: 611, startPoint y: 44, endPoint x: 318, endPoint y: 29, distance: 292.8
drag, startPoint x: 587, startPoint y: 16, endPoint x: 587, endPoint y: 21, distance: 4.4
click at [587, 16] on body "Sign In With Continue with Google or Email address Password Forgot your passwor…" at bounding box center [305, 148] width 611 height 275
click at [13, 10] on html "Sign In With Continue with Google or Email address Password Forgot your passwor…" at bounding box center [305, 148] width 611 height 297
click at [611, 164] on body "Sign In With Continue with Google or Email address Password Forgot your passwor…" at bounding box center [305, 148] width 611 height 275
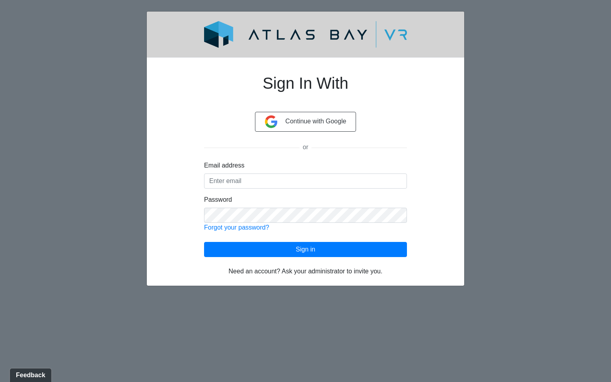
click at [501, 93] on body "Sign In With Continue with Google or Email address Password Forgot your passwor…" at bounding box center [305, 148] width 611 height 275
click at [509, 92] on body "Sign In With Continue with Google or Email address Password Forgot your passwor…" at bounding box center [305, 148] width 611 height 275
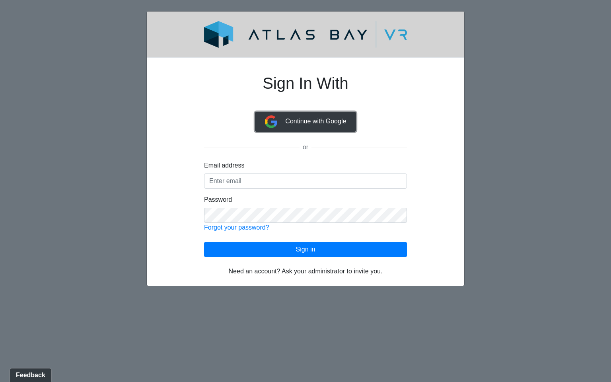
click at [312, 123] on span "Continue with Google" at bounding box center [315, 121] width 61 height 7
